Goal: Information Seeking & Learning: Check status

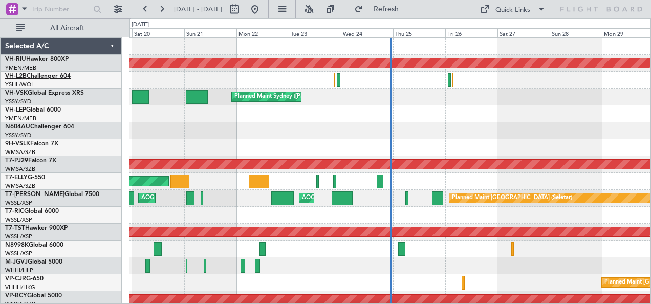
click at [40, 76] on link "VH-L2B Challenger 604" at bounding box center [38, 76] width 66 height 6
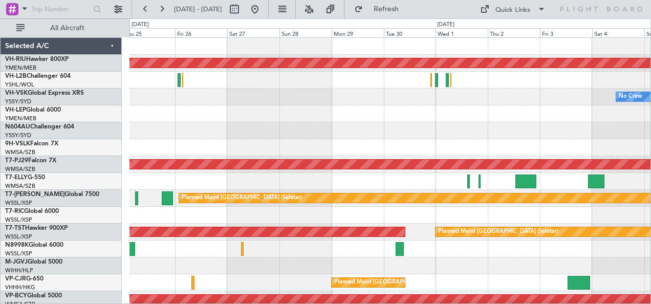
click at [217, 122] on div "Planned Maint [GEOGRAPHIC_DATA] ([GEOGRAPHIC_DATA]) No Crew Planned Maint Sydne…" at bounding box center [391, 181] width 522 height 287
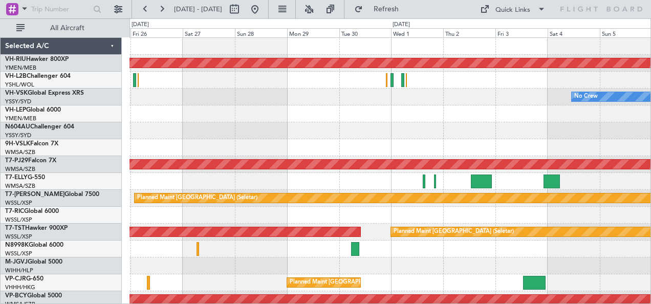
click at [207, 120] on div at bounding box center [391, 113] width 522 height 17
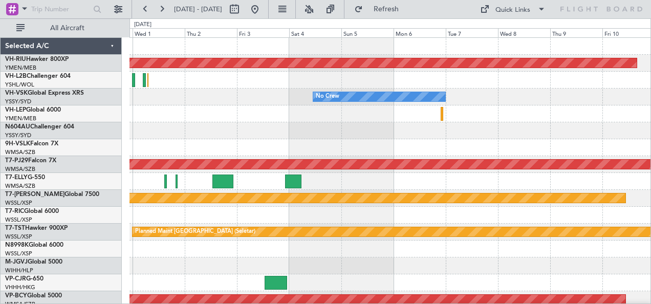
click at [339, 120] on div at bounding box center [391, 113] width 522 height 17
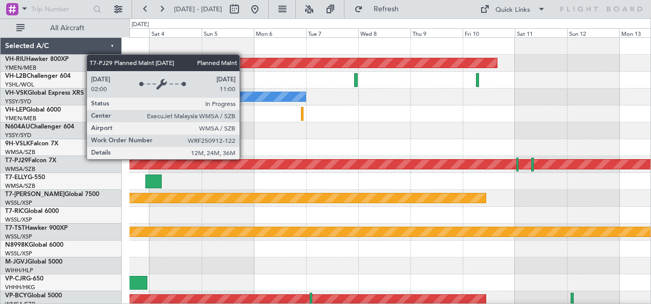
click at [473, 127] on div at bounding box center [391, 130] width 522 height 17
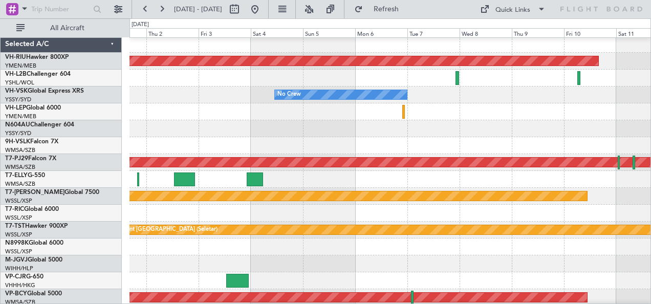
click at [489, 125] on div at bounding box center [391, 128] width 522 height 17
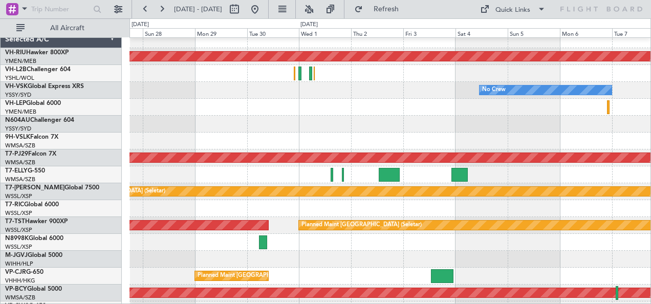
scroll to position [0, 0]
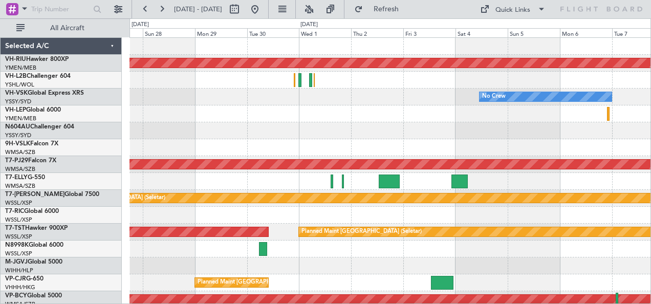
click at [303, 133] on div "Planned Maint [GEOGRAPHIC_DATA] ([GEOGRAPHIC_DATA]) No Crew Planned Maint [GEOG…" at bounding box center [391, 181] width 522 height 287
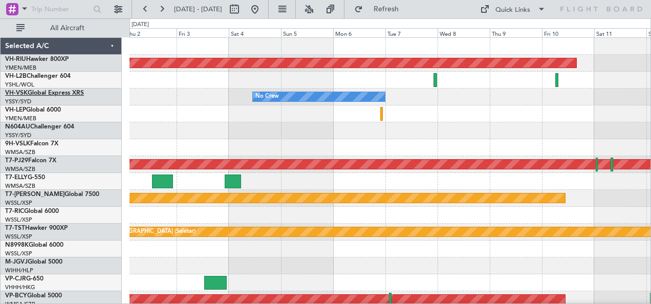
click at [29, 94] on link "VH-VSK Global Express XRS" at bounding box center [44, 93] width 79 height 6
click at [494, 116] on div at bounding box center [391, 113] width 522 height 17
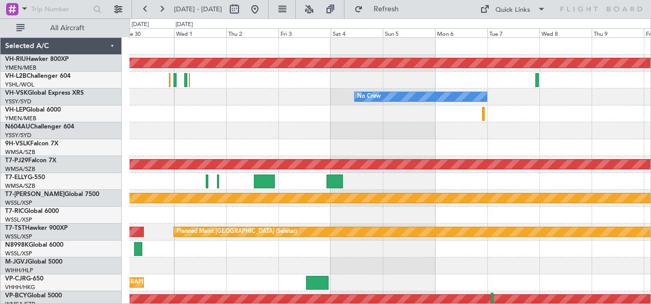
click at [288, 96] on div "No Crew" at bounding box center [391, 97] width 522 height 17
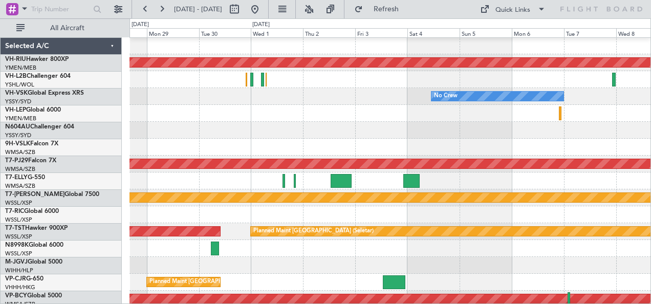
scroll to position [1, 0]
click at [92, 101] on div "Planned Maint [GEOGRAPHIC_DATA] ([GEOGRAPHIC_DATA]) No Crew Planned Maint [GEOG…" at bounding box center [325, 161] width 651 height 286
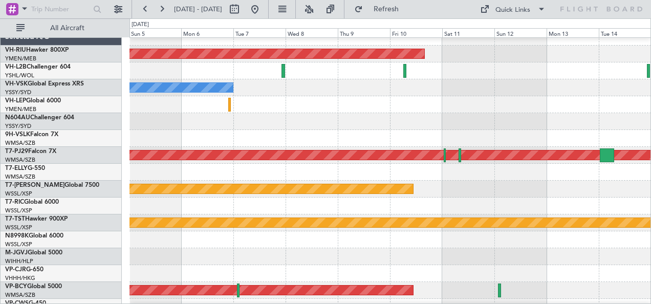
scroll to position [0, 0]
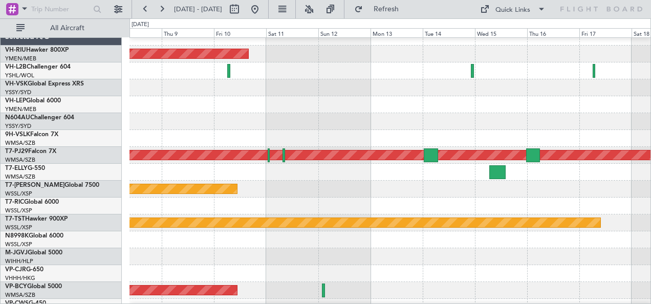
click at [79, 116] on div "Planned Maint [GEOGRAPHIC_DATA] ([GEOGRAPHIC_DATA]) No Crew Planned Maint [GEOG…" at bounding box center [325, 161] width 651 height 286
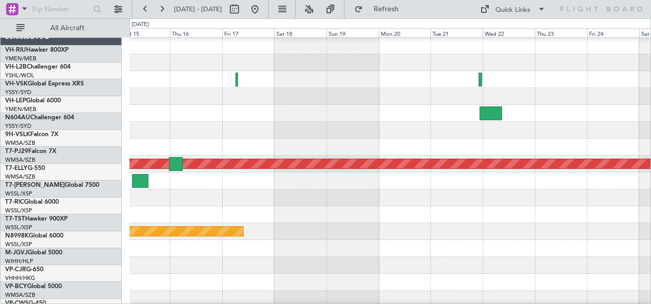
click at [95, 90] on div "Planned Maint [GEOGRAPHIC_DATA] (Sultan [PERSON_NAME] [PERSON_NAME] - Subang) P…" at bounding box center [325, 161] width 651 height 286
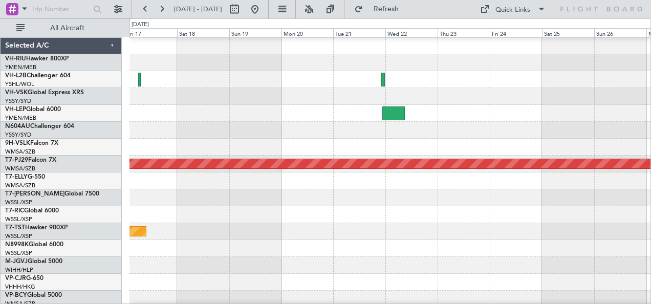
click at [261, 102] on div "Planned Maint [GEOGRAPHIC_DATA] (Sultan [PERSON_NAME] [PERSON_NAME] - Subang) P…" at bounding box center [391, 180] width 522 height 287
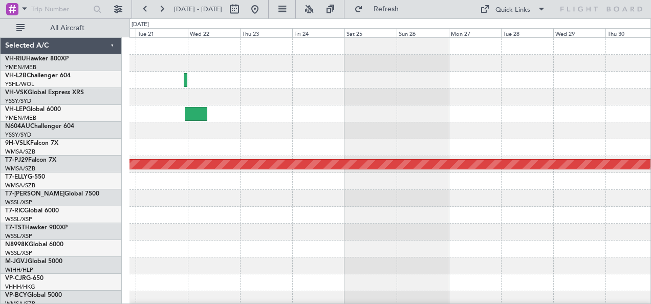
scroll to position [0, 0]
click at [297, 112] on div "Planned Maint [GEOGRAPHIC_DATA] (Sultan [PERSON_NAME] [PERSON_NAME] - Subang)" at bounding box center [391, 181] width 522 height 287
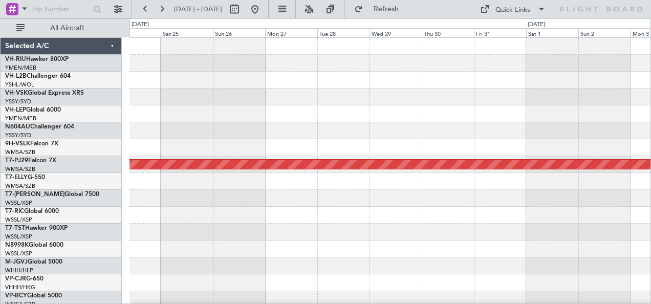
click at [334, 115] on div "Planned Maint [GEOGRAPHIC_DATA] (Sultan [PERSON_NAME] [PERSON_NAME] - Subang)" at bounding box center [391, 181] width 522 height 287
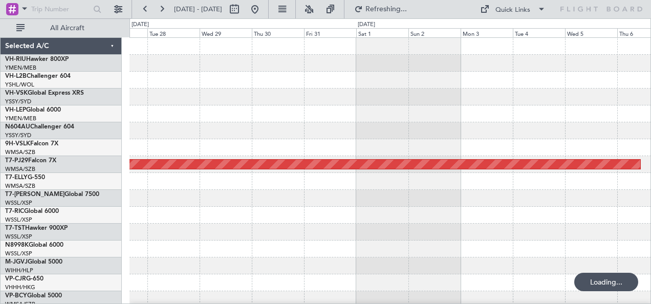
click at [280, 131] on div "Planned Maint [GEOGRAPHIC_DATA] (Sultan [PERSON_NAME] [PERSON_NAME] - Subang)" at bounding box center [391, 181] width 522 height 287
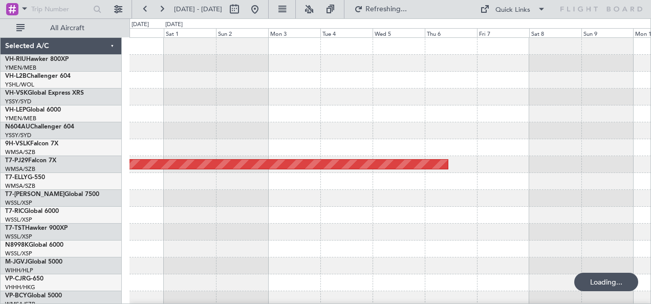
click at [389, 126] on div "Planned Maint [GEOGRAPHIC_DATA] (Sultan [PERSON_NAME] [PERSON_NAME] - Subang)" at bounding box center [391, 181] width 522 height 287
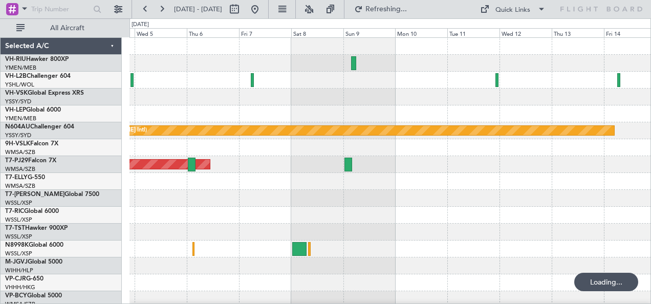
click at [337, 102] on div at bounding box center [391, 97] width 522 height 17
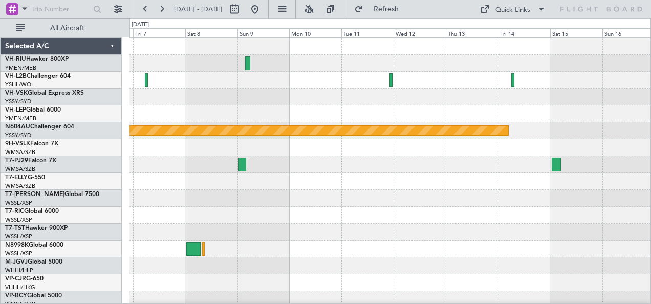
click at [290, 91] on div at bounding box center [391, 97] width 522 height 17
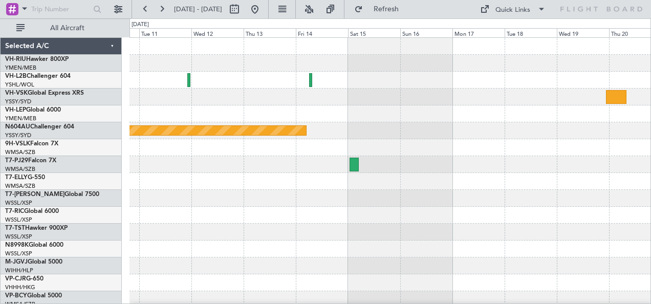
click at [400, 109] on div "Planned Maint Sydney ([PERSON_NAME] Intl)" at bounding box center [391, 181] width 522 height 287
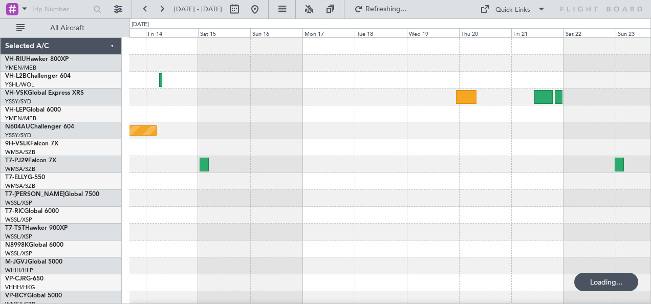
click at [525, 206] on div at bounding box center [391, 198] width 522 height 17
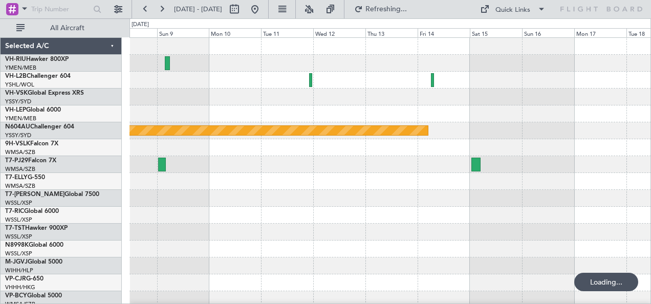
click at [442, 174] on div "Planned Maint Sydney ([PERSON_NAME] Intl) Planned Maint [GEOGRAPHIC_DATA] (Sult…" at bounding box center [391, 181] width 522 height 287
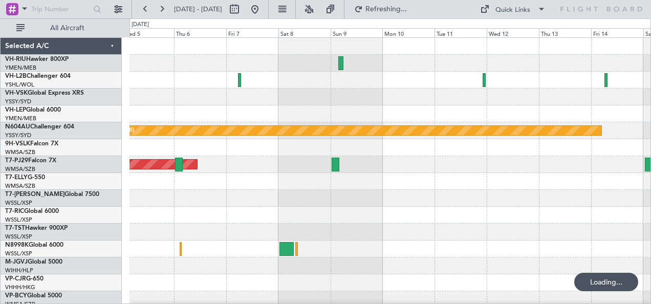
click at [542, 181] on div at bounding box center [391, 181] width 522 height 17
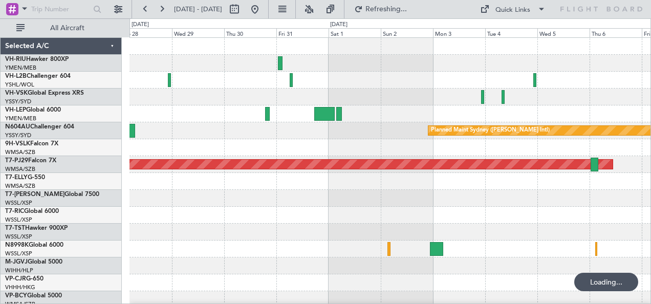
click at [449, 188] on div at bounding box center [391, 181] width 522 height 17
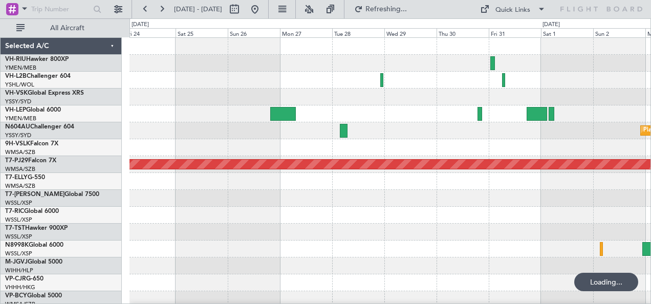
click at [515, 187] on div at bounding box center [391, 181] width 522 height 17
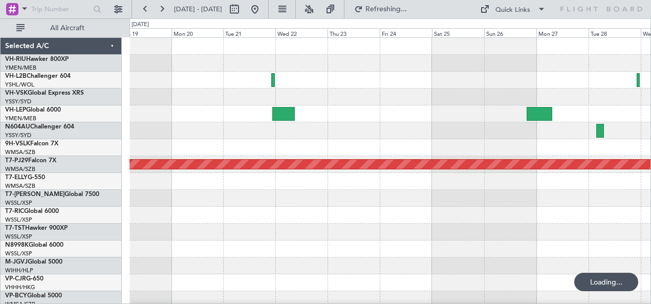
click at [524, 190] on div at bounding box center [391, 198] width 522 height 17
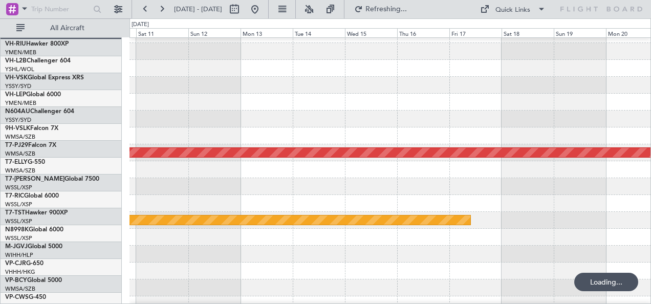
click at [512, 181] on div "Planned Maint [GEOGRAPHIC_DATA] (Seletar)" at bounding box center [391, 186] width 522 height 17
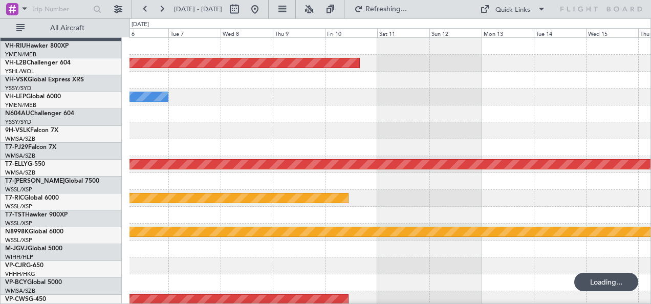
click at [552, 191] on div "Planned Maint [GEOGRAPHIC_DATA] ([GEOGRAPHIC_DATA]) No Crew Planned Maint [GEOG…" at bounding box center [391, 181] width 522 height 287
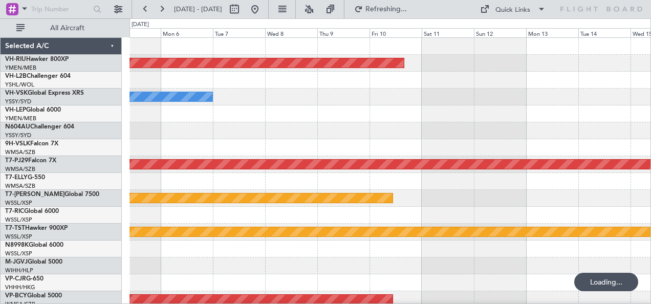
click at [505, 141] on div "Planned Maint [GEOGRAPHIC_DATA] ([GEOGRAPHIC_DATA]) No Crew Planned Maint [GEOG…" at bounding box center [391, 181] width 522 height 287
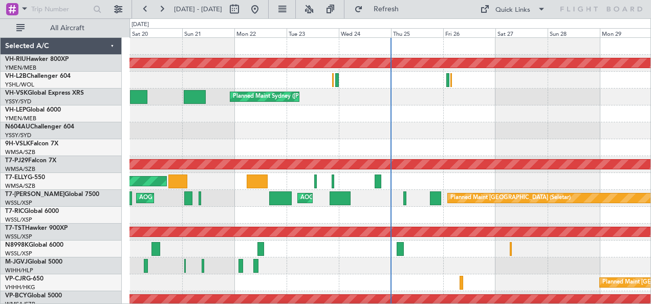
click at [263, 124] on div at bounding box center [391, 130] width 522 height 17
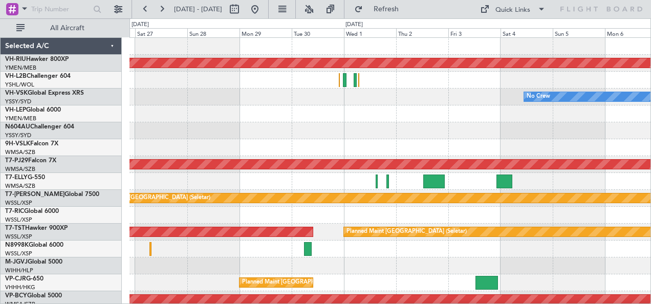
click at [392, 115] on div at bounding box center [391, 113] width 522 height 17
click at [366, 113] on div at bounding box center [391, 113] width 522 height 17
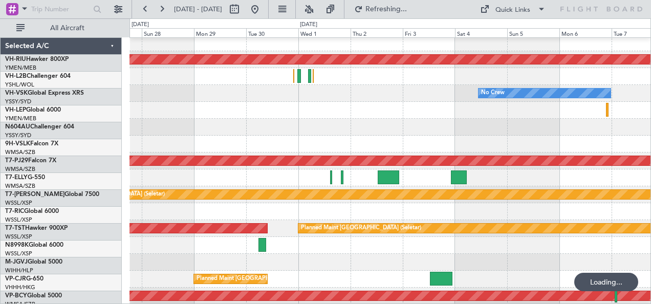
click at [434, 114] on div at bounding box center [391, 110] width 522 height 17
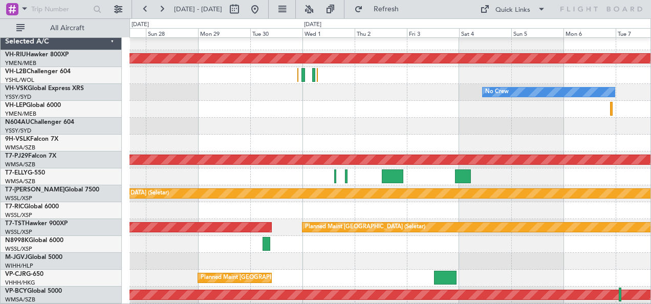
click at [436, 123] on div "Planned Maint [GEOGRAPHIC_DATA] ([GEOGRAPHIC_DATA]) No Crew Planned Maint [GEOG…" at bounding box center [391, 176] width 522 height 287
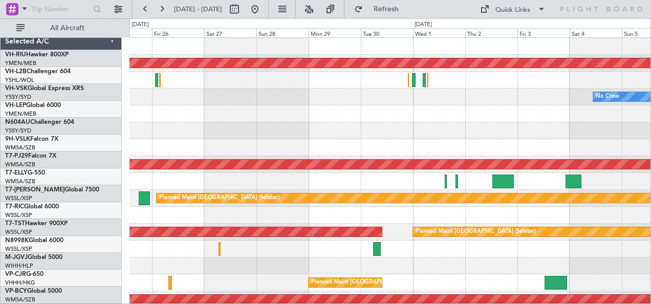
scroll to position [0, 0]
